Goal: Entertainment & Leisure: Browse casually

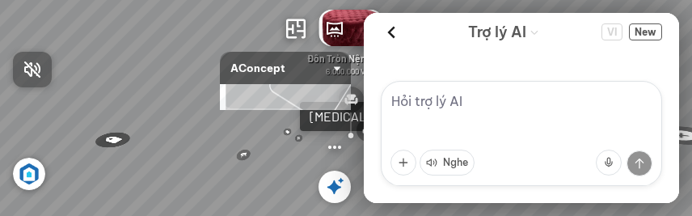
scroll to position [111, 0]
